Goal: Task Accomplishment & Management: Use online tool/utility

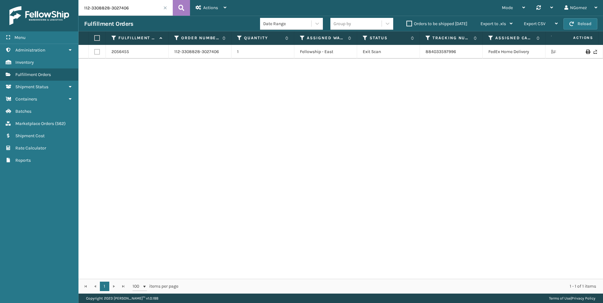
click at [140, 6] on input "112-3308828-3027406" at bounding box center [126, 8] width 94 height 16
click at [449, 52] on link "883997609113" at bounding box center [440, 54] width 29 height 5
click at [137, 8] on input "3636" at bounding box center [126, 8] width 94 height 16
type input "3643"
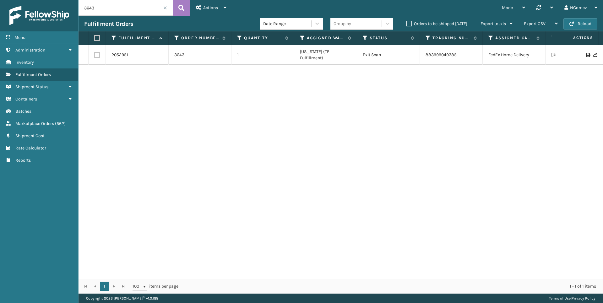
click at [447, 48] on td "883999049385" at bounding box center [451, 55] width 63 height 20
click at [447, 52] on link "883999049385" at bounding box center [441, 54] width 31 height 5
click at [47, 124] on span "Marketplace Orders" at bounding box center [34, 123] width 39 height 5
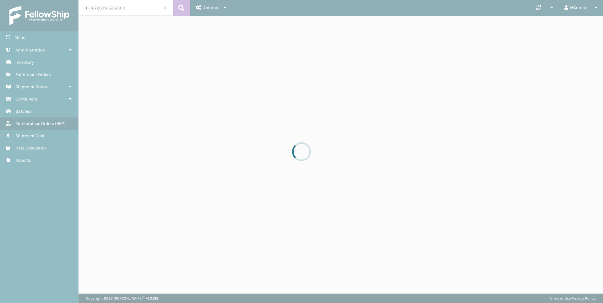
click at [125, 15] on div at bounding box center [301, 151] width 603 height 303
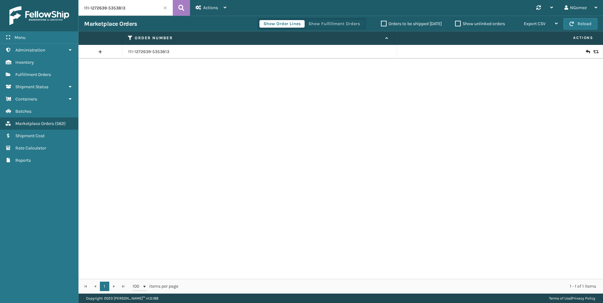
click at [125, 11] on input "111-1272639-5353813" at bounding box center [126, 8] width 94 height 16
paste input "3-7087094-026025"
type input "113-7087094-0260253"
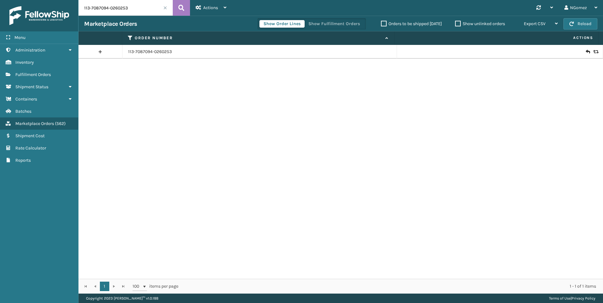
click at [586, 52] on icon at bounding box center [588, 52] width 4 height 6
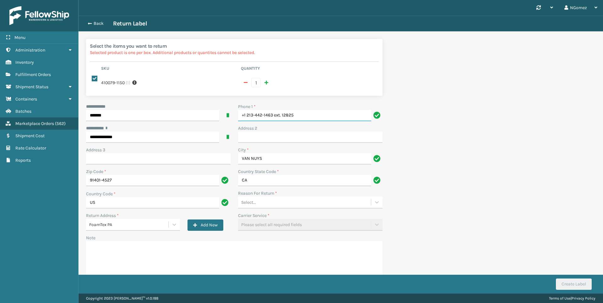
drag, startPoint x: 303, startPoint y: 117, endPoint x: 274, endPoint y: 115, distance: 29.6
click at [274, 115] on input "+1 213-442-1463 ext. 12825" at bounding box center [304, 115] width 133 height 11
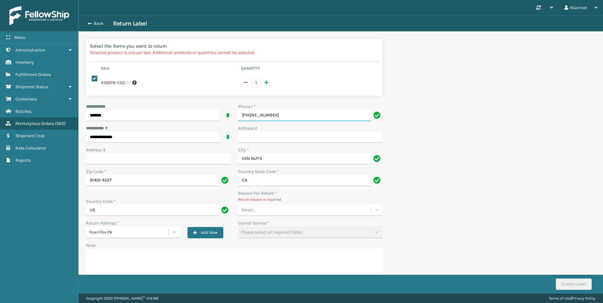
type input "[PHONE_NUMBER]"
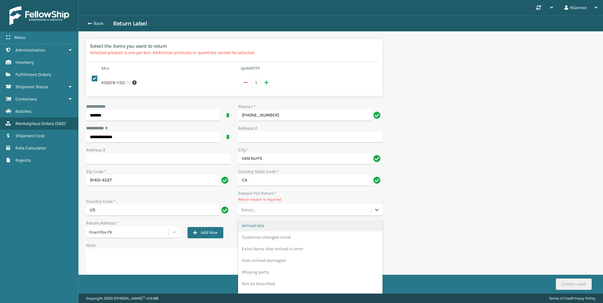
click at [279, 212] on div "Select..." at bounding box center [304, 210] width 133 height 10
click at [284, 240] on div "Customer changed mind" at bounding box center [310, 238] width 145 height 12
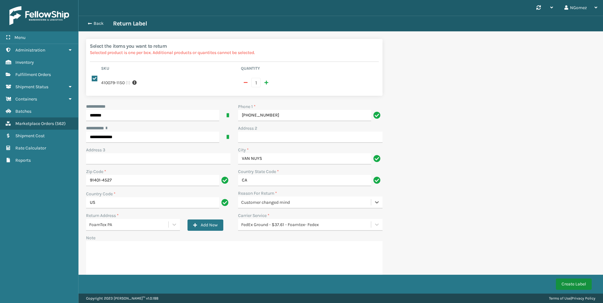
click at [576, 282] on button "Create Label" at bounding box center [574, 284] width 36 height 11
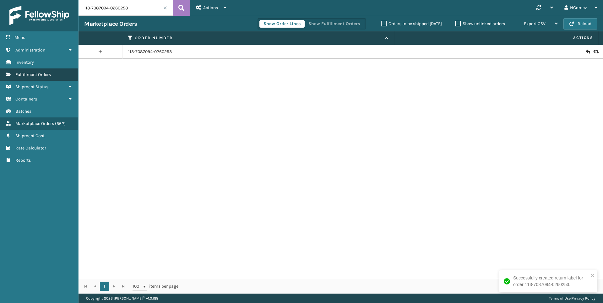
click at [51, 74] on span "Fulfillment Orders" at bounding box center [33, 74] width 36 height 5
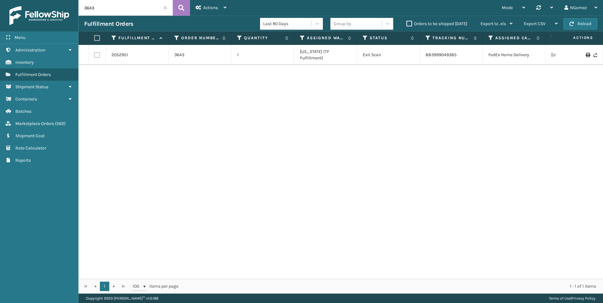
click at [127, 8] on input "3643" at bounding box center [126, 8] width 94 height 16
paste input "112-8330375-6687412"
type input "112-8330375-6687412"
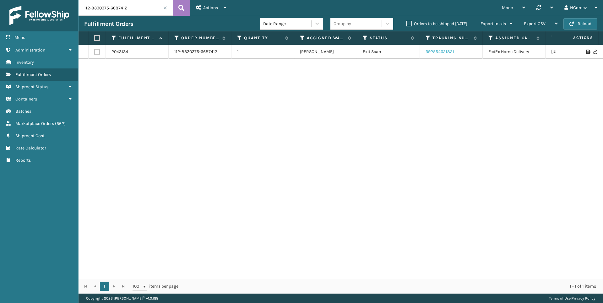
click at [442, 54] on link "392554621821" at bounding box center [440, 51] width 29 height 5
